Goal: Contribute content: Add original content to the website for others to see

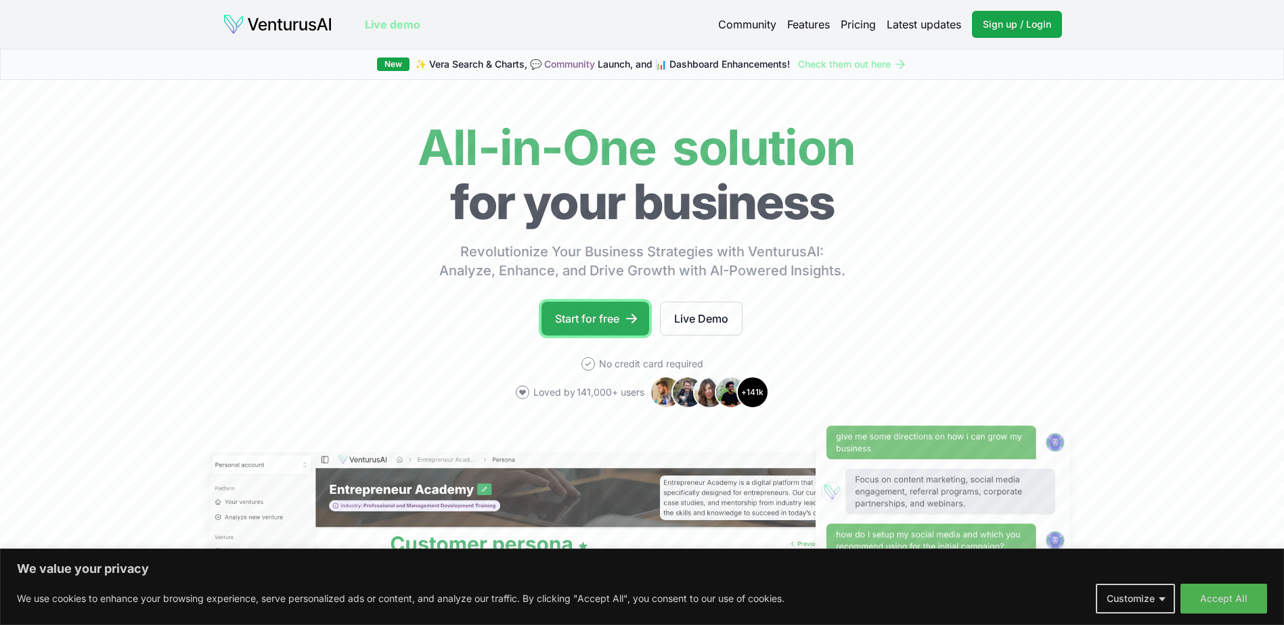
click at [592, 320] on link "Start for free" at bounding box center [596, 319] width 108 height 34
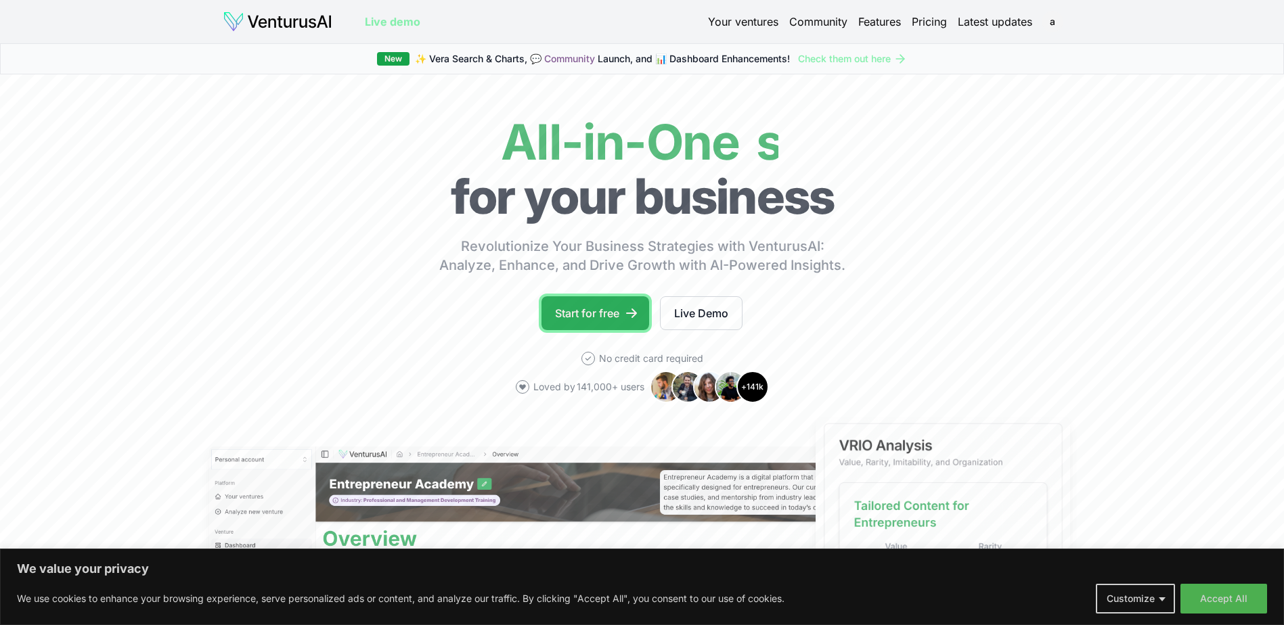
click at [589, 312] on link "Start for free" at bounding box center [596, 313] width 108 height 34
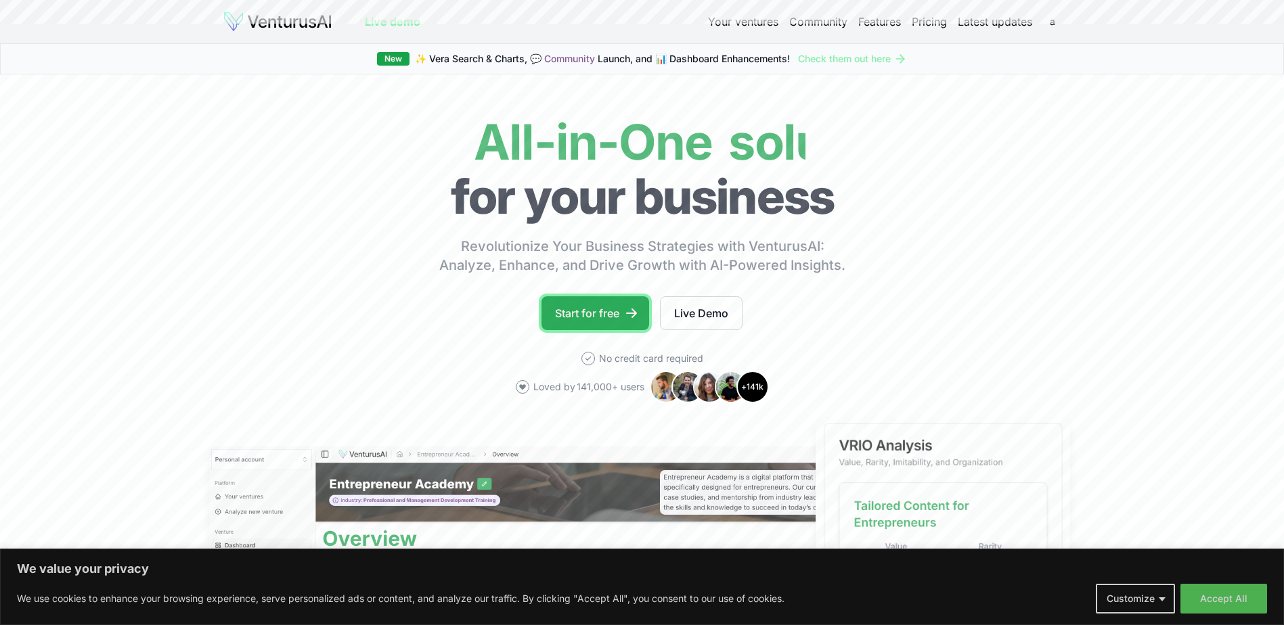
click at [589, 312] on link "Start for free" at bounding box center [596, 313] width 108 height 34
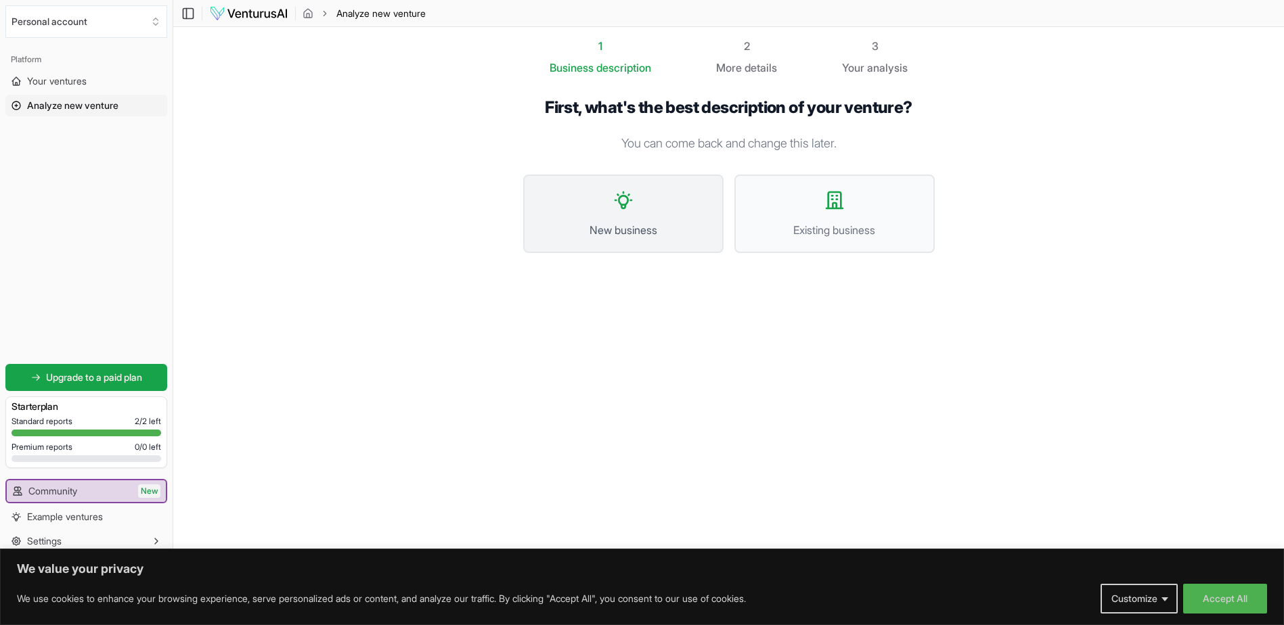
click at [654, 217] on button "New business" at bounding box center [623, 214] width 200 height 79
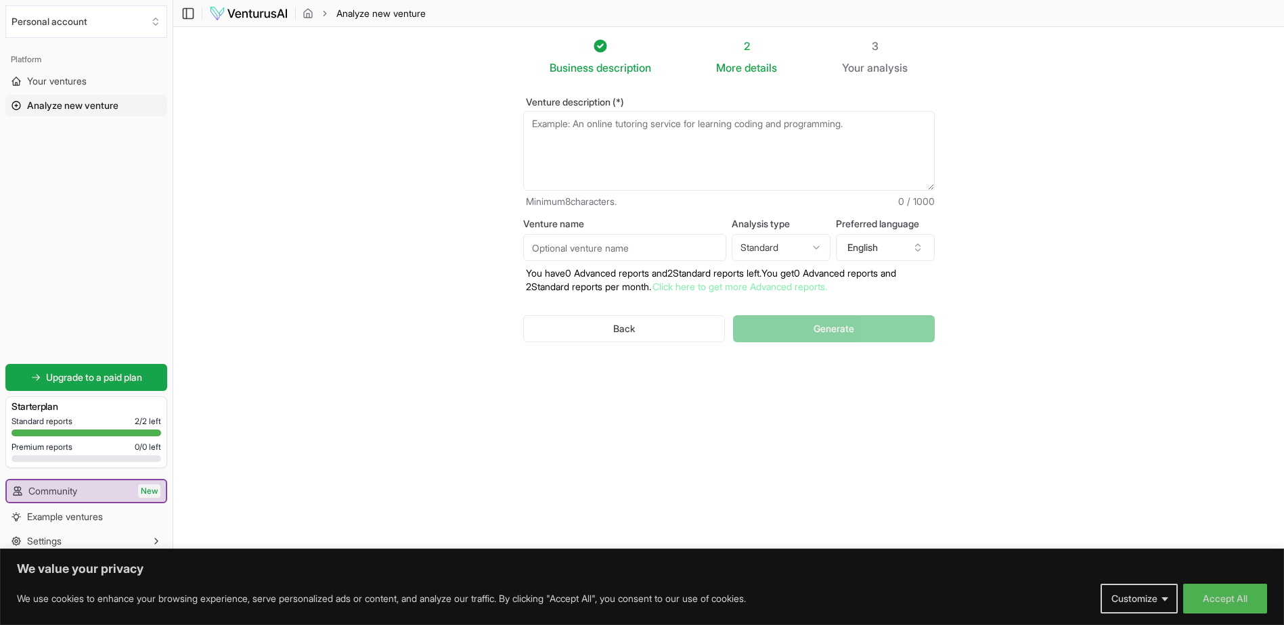
click at [613, 147] on textarea "Venture description (*)" at bounding box center [729, 151] width 412 height 80
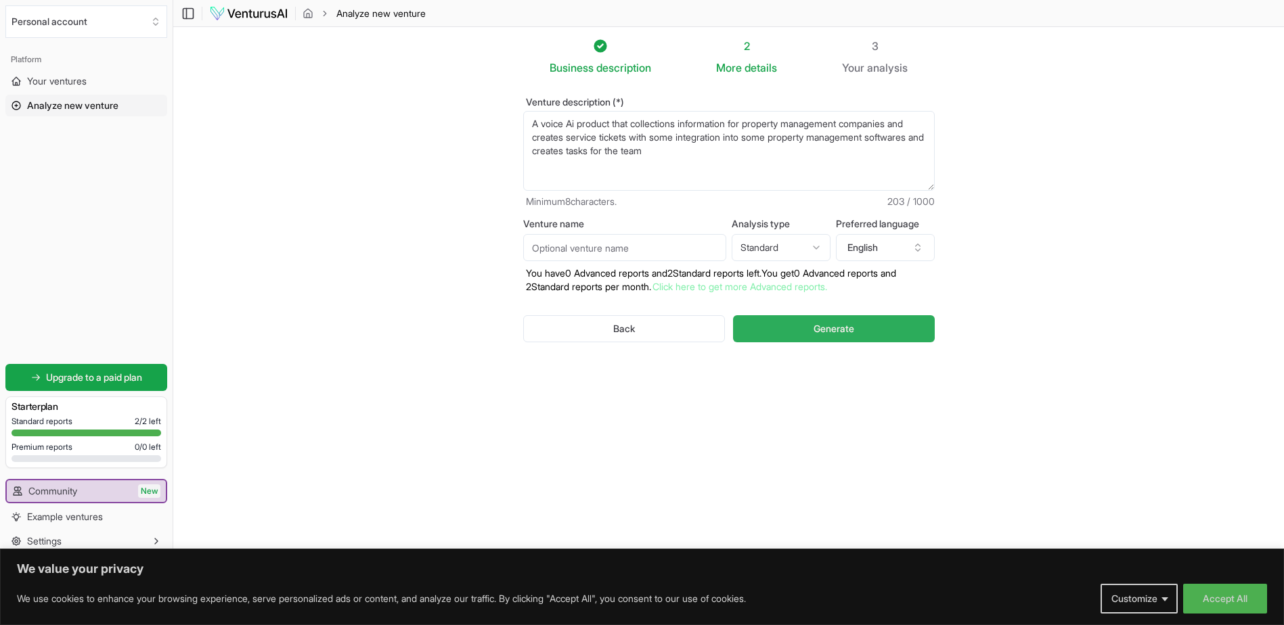
type textarea "A voice Ai product that collections information for property management compani…"
click at [860, 332] on button "Generate" at bounding box center [833, 328] width 201 height 27
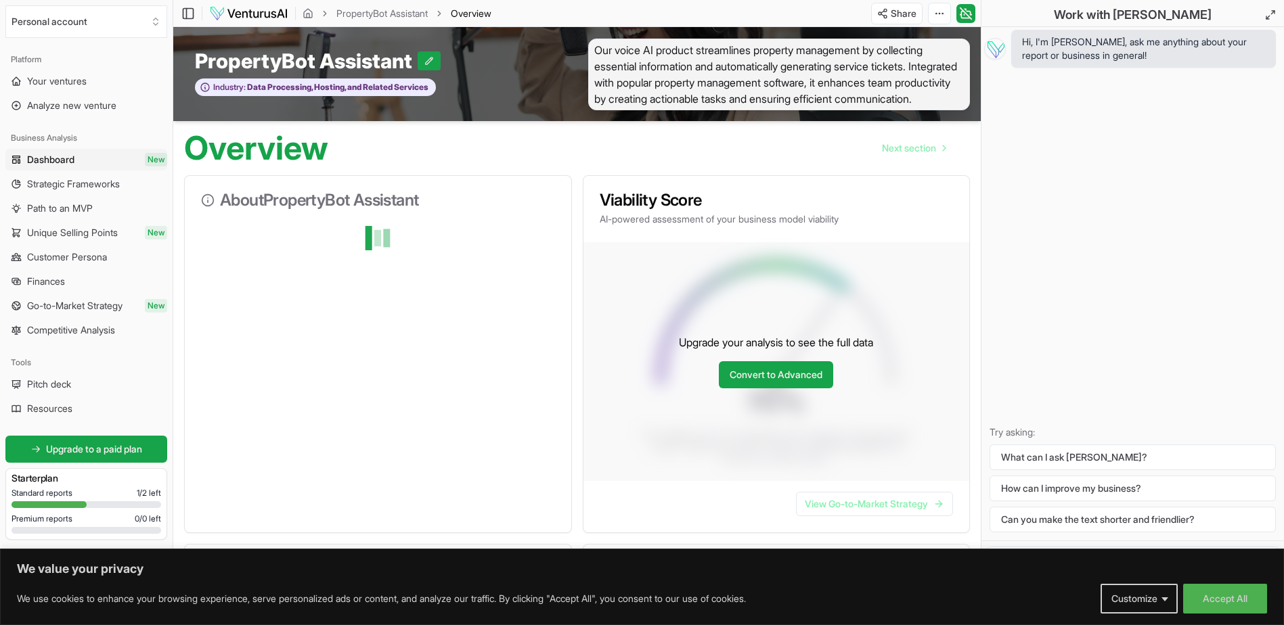
click at [685, 110] on span "Our voice AI product streamlines property management by collecting essential in…" at bounding box center [779, 75] width 382 height 72
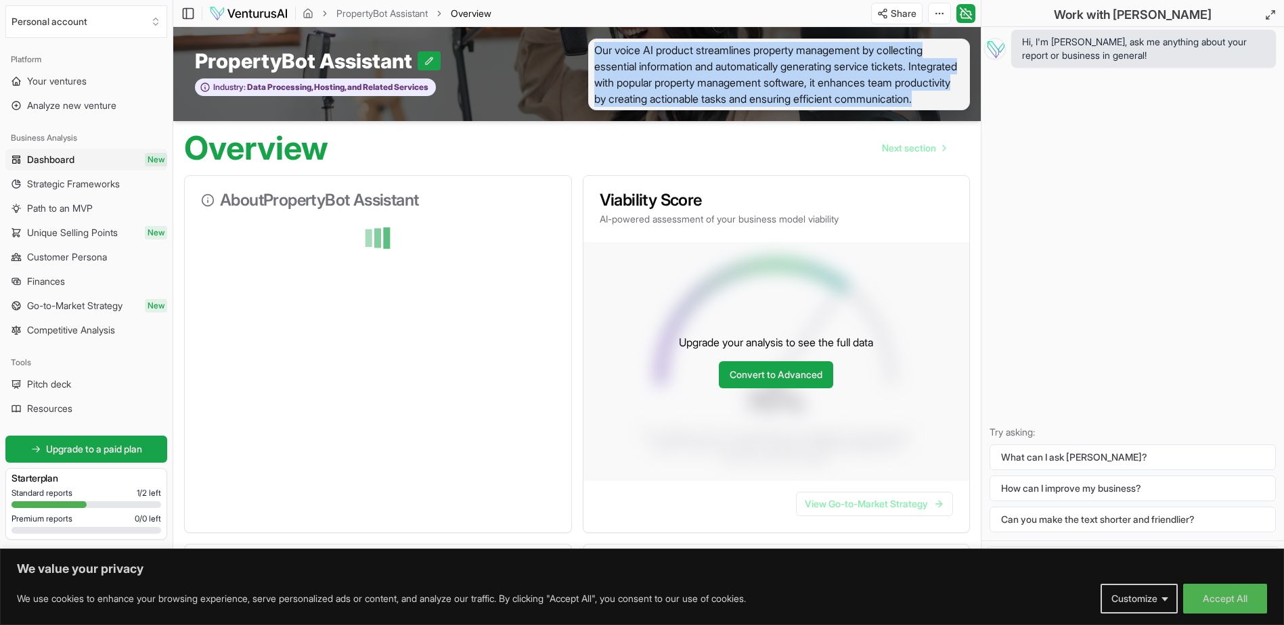
drag, startPoint x: 671, startPoint y: 114, endPoint x: 598, endPoint y: 47, distance: 98.7
click at [598, 47] on span "Our voice AI product streamlines property management by collecting essential in…" at bounding box center [779, 75] width 382 height 72
copy span "Our voice AI product streamlines property management by collecting essential in…"
